Goal: Ask a question

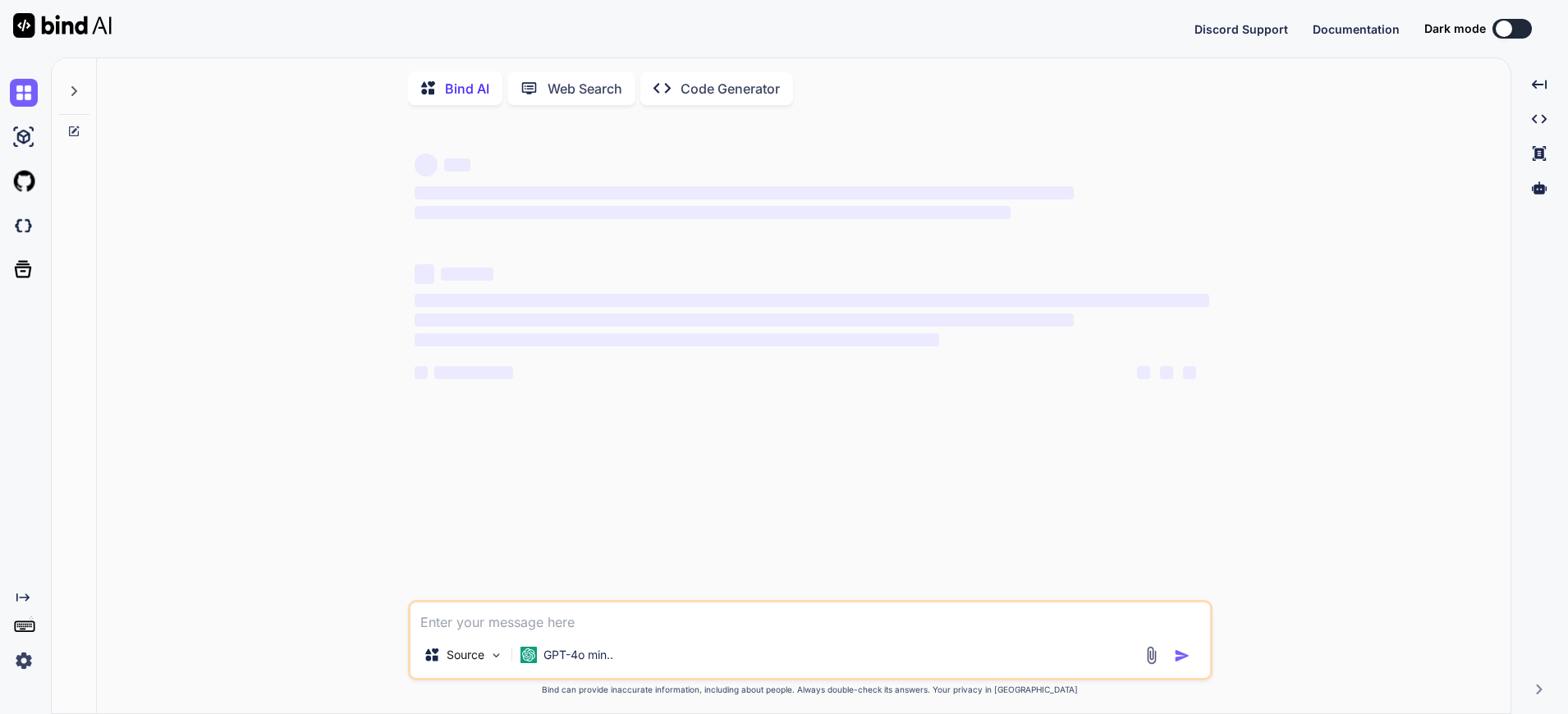
click at [1511, 21] on button at bounding box center [1511, 29] width 39 height 19
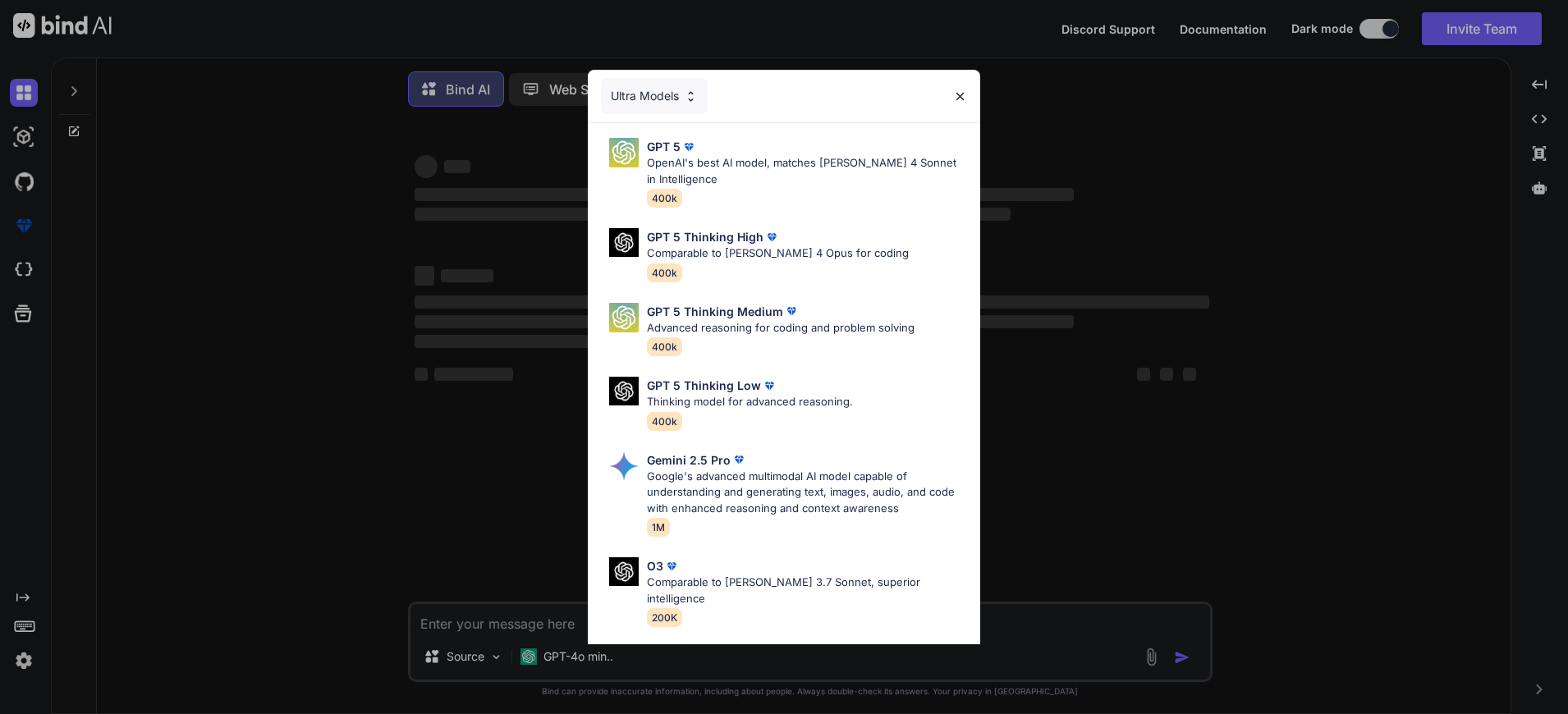
type textarea "x"
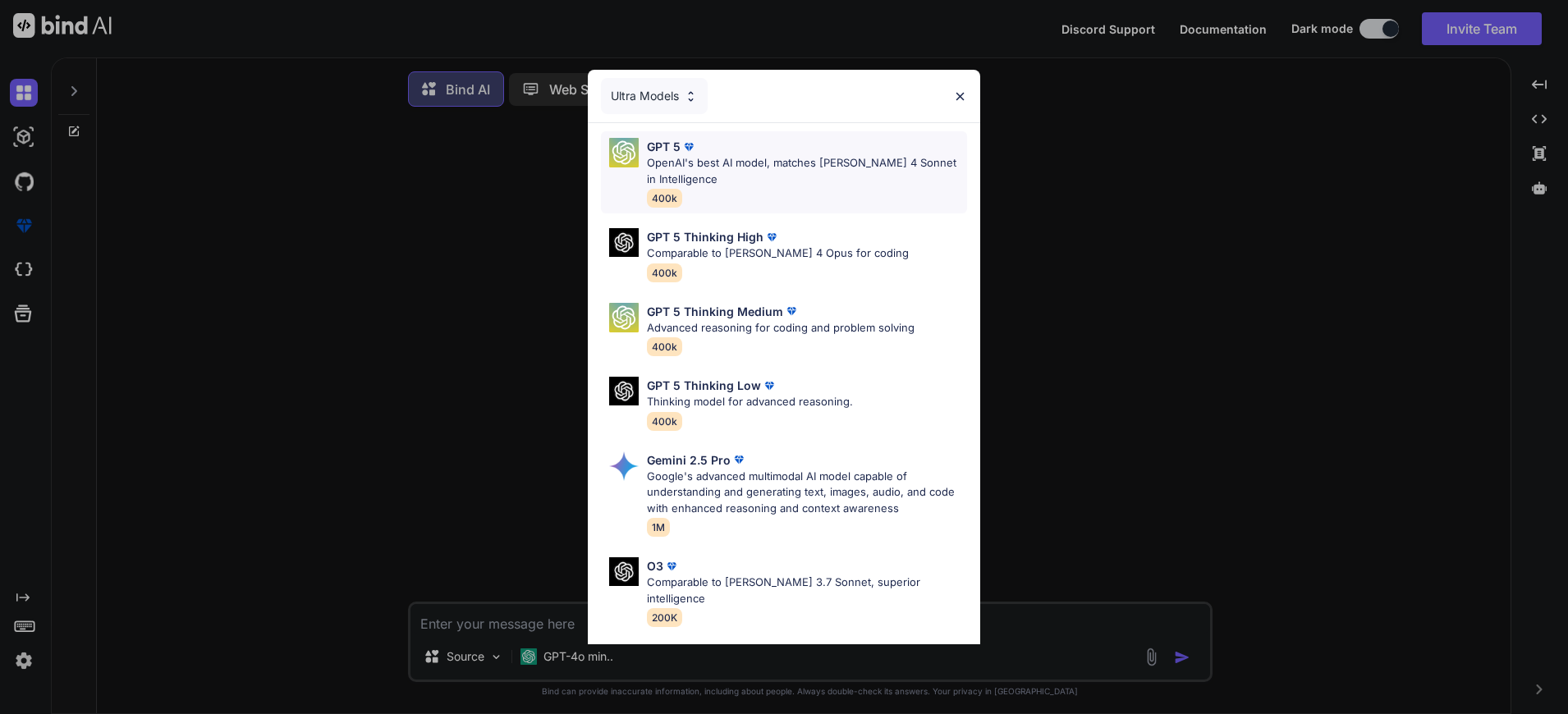
click at [833, 174] on p "OpenAI's best AI model, matches [PERSON_NAME] 4 Sonnet in Intelligence" at bounding box center [806, 170] width 320 height 32
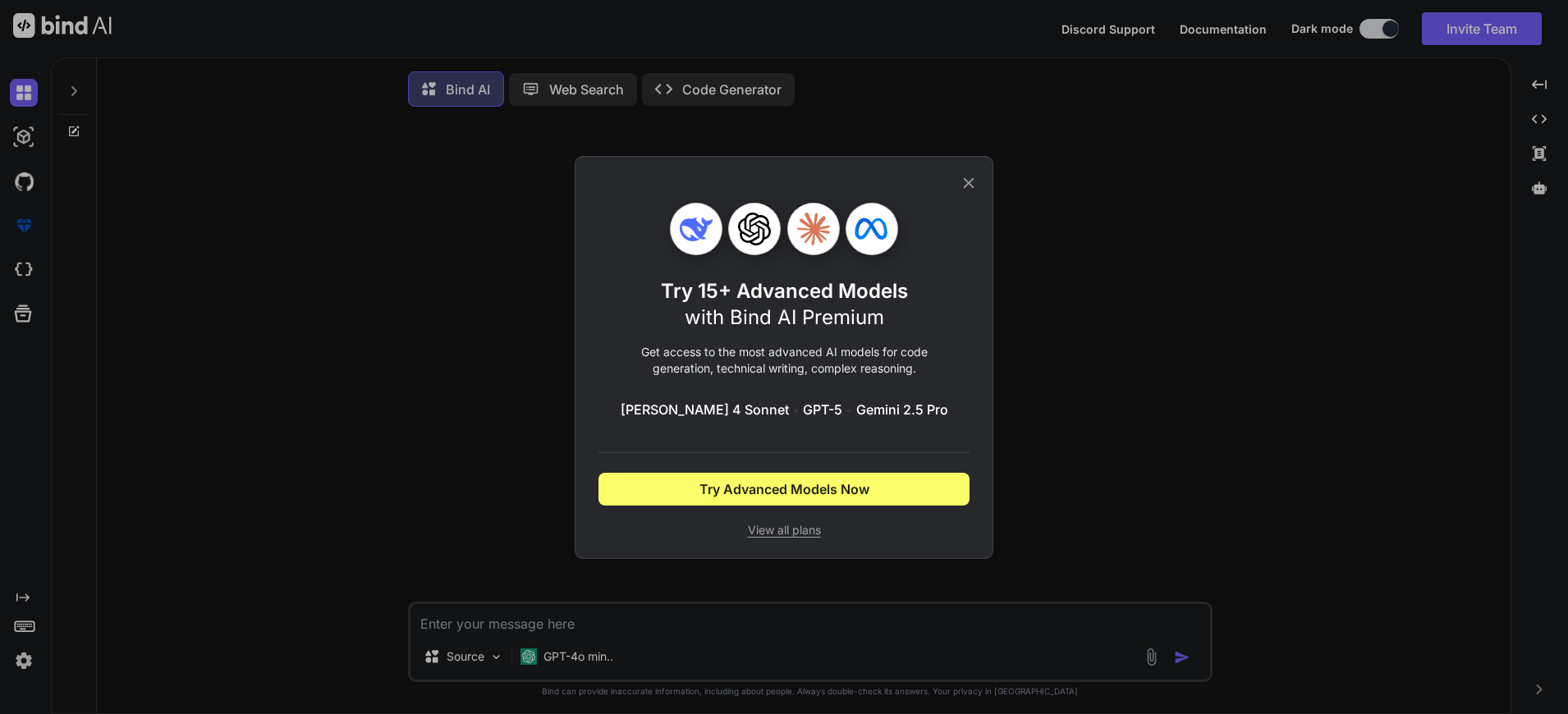
click at [967, 176] on icon at bounding box center [969, 183] width 18 height 18
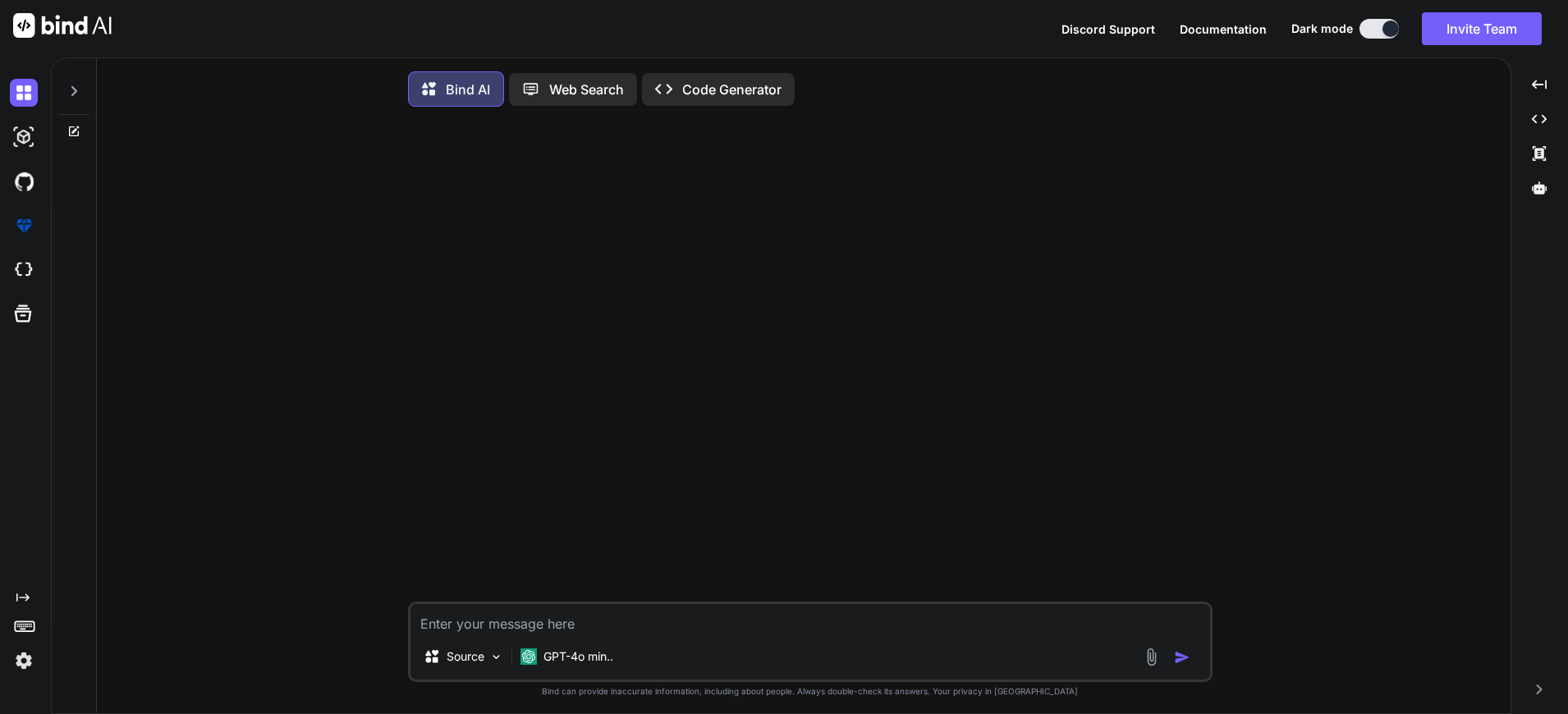
click at [24, 658] on img at bounding box center [23, 660] width 28 height 28
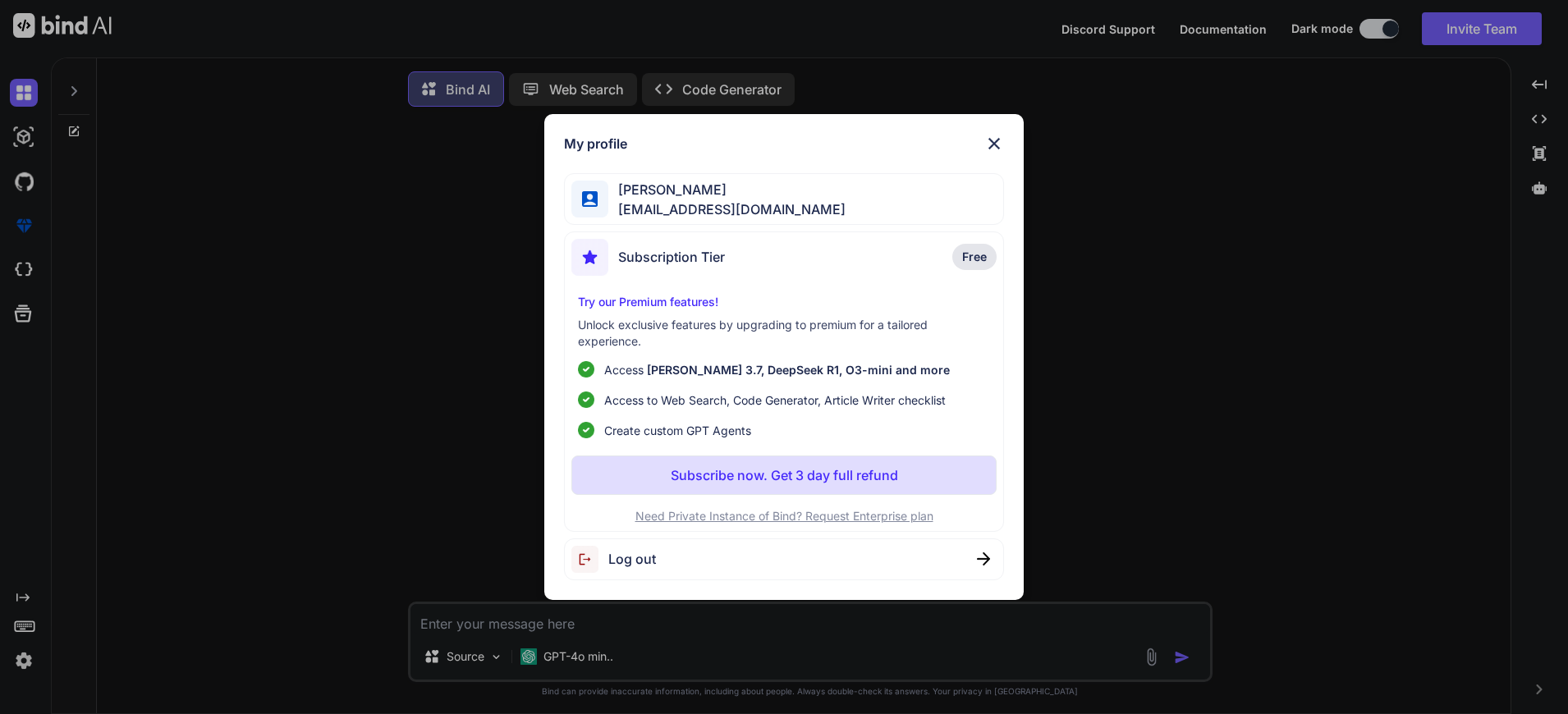
click at [1201, 208] on div "My profile [PERSON_NAME] [EMAIL_ADDRESS][DOMAIN_NAME] Subscription Tier Free Tr…" at bounding box center [784, 357] width 1568 height 714
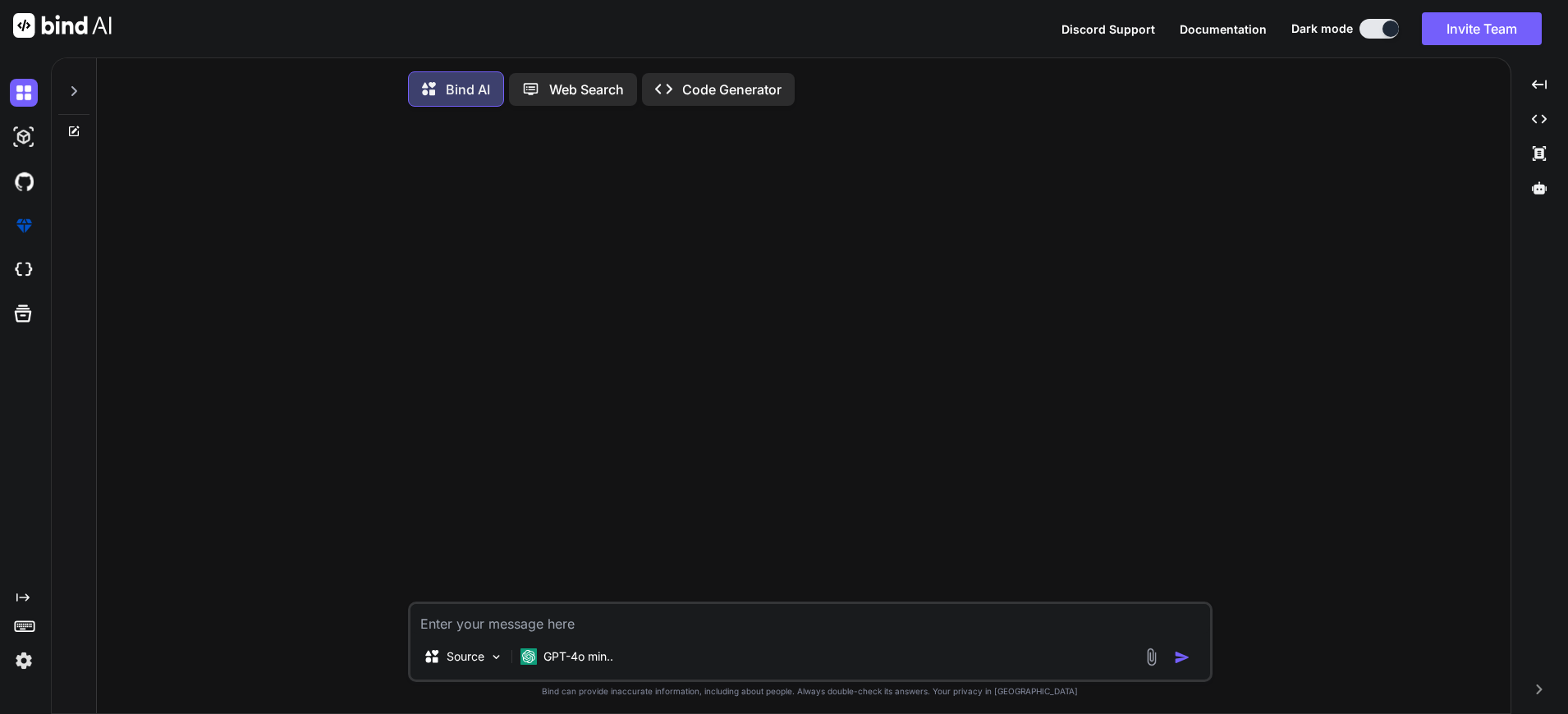
click at [21, 665] on img at bounding box center [23, 660] width 28 height 28
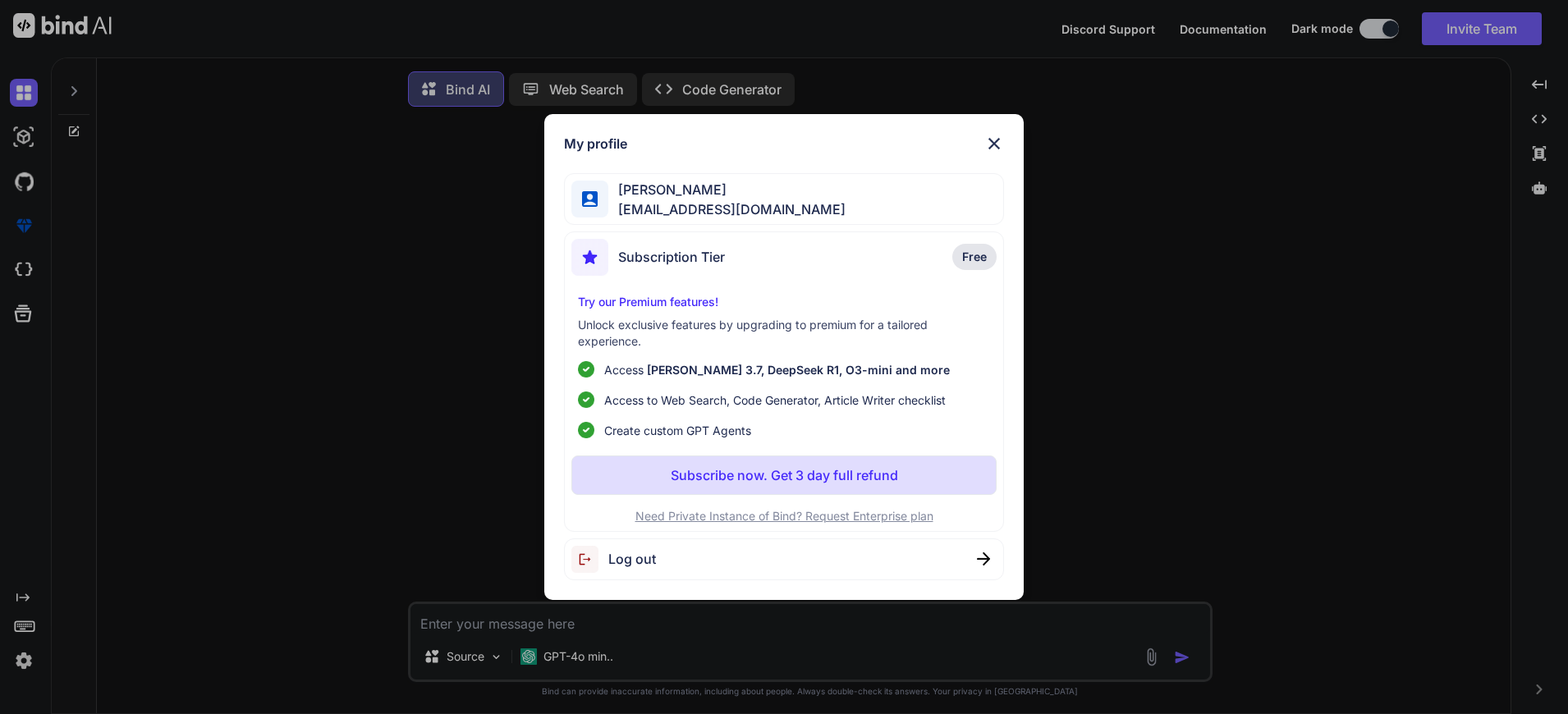
click at [332, 625] on div "My profile [PERSON_NAME] [EMAIL_ADDRESS][DOMAIN_NAME] Subscription Tier Free Tr…" at bounding box center [784, 357] width 1568 height 714
